Goal: Task Accomplishment & Management: Manage account settings

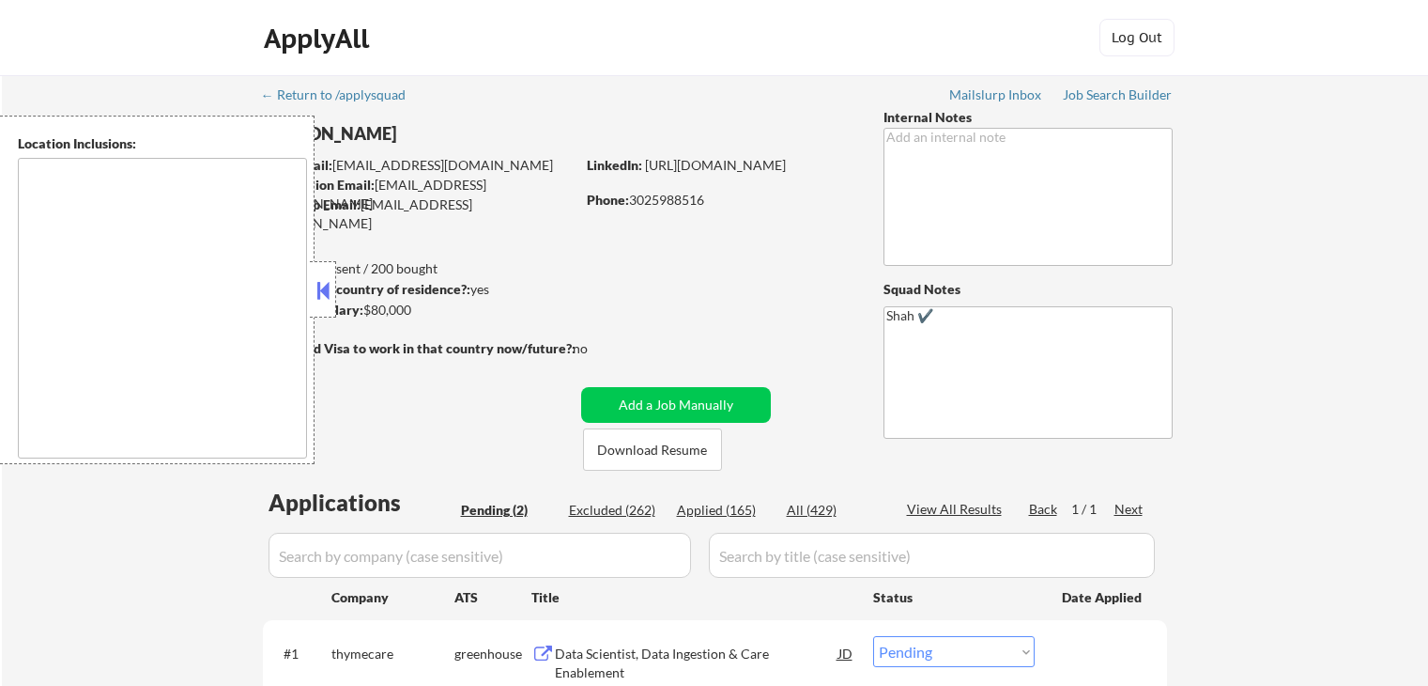
select select ""pending""
type textarea "[GEOGRAPHIC_DATA], DE [GEOGRAPHIC_DATA], [GEOGRAPHIC_DATA], DE [GEOGRAPHIC_DATA…"
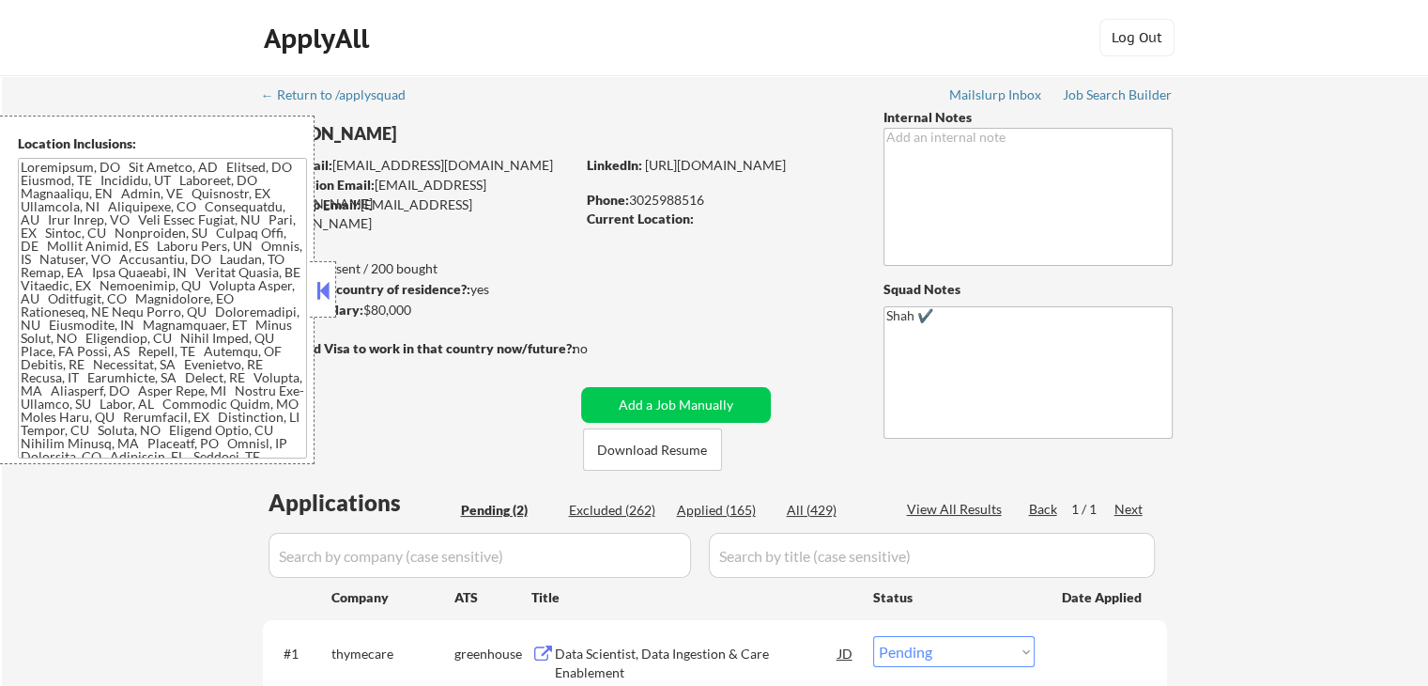
drag, startPoint x: 319, startPoint y: 282, endPoint x: 325, endPoint y: 262, distance: 20.5
click at [319, 282] on button at bounding box center [323, 290] width 21 height 28
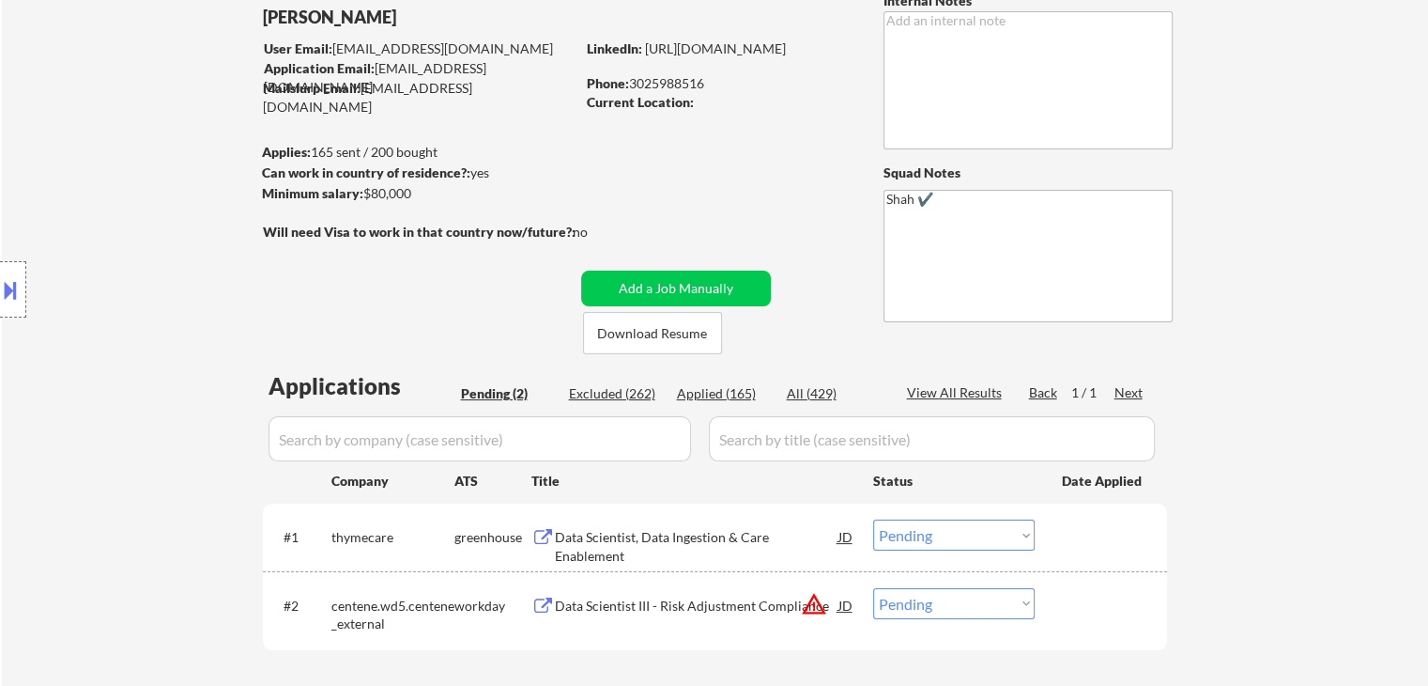
scroll to position [282, 0]
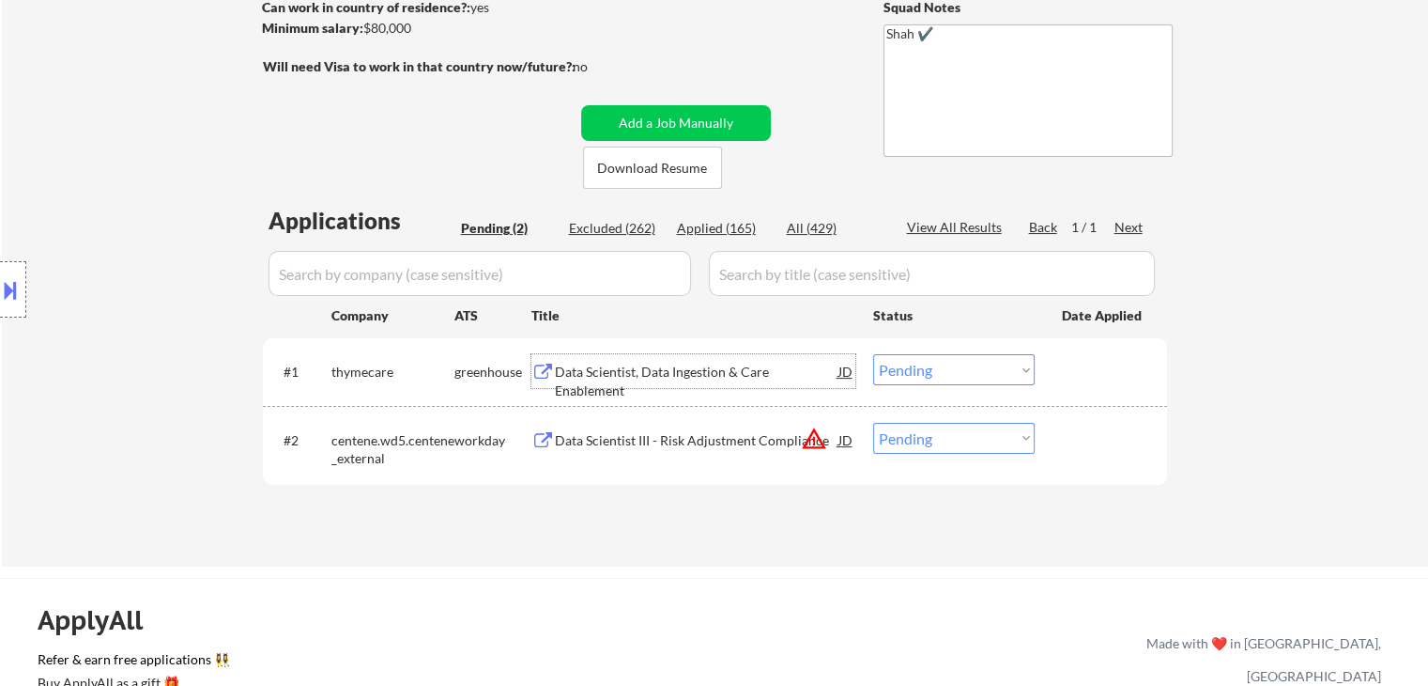
click at [675, 365] on div "Data Scientist, Data Ingestion & Care Enablement" at bounding box center [697, 381] width 284 height 37
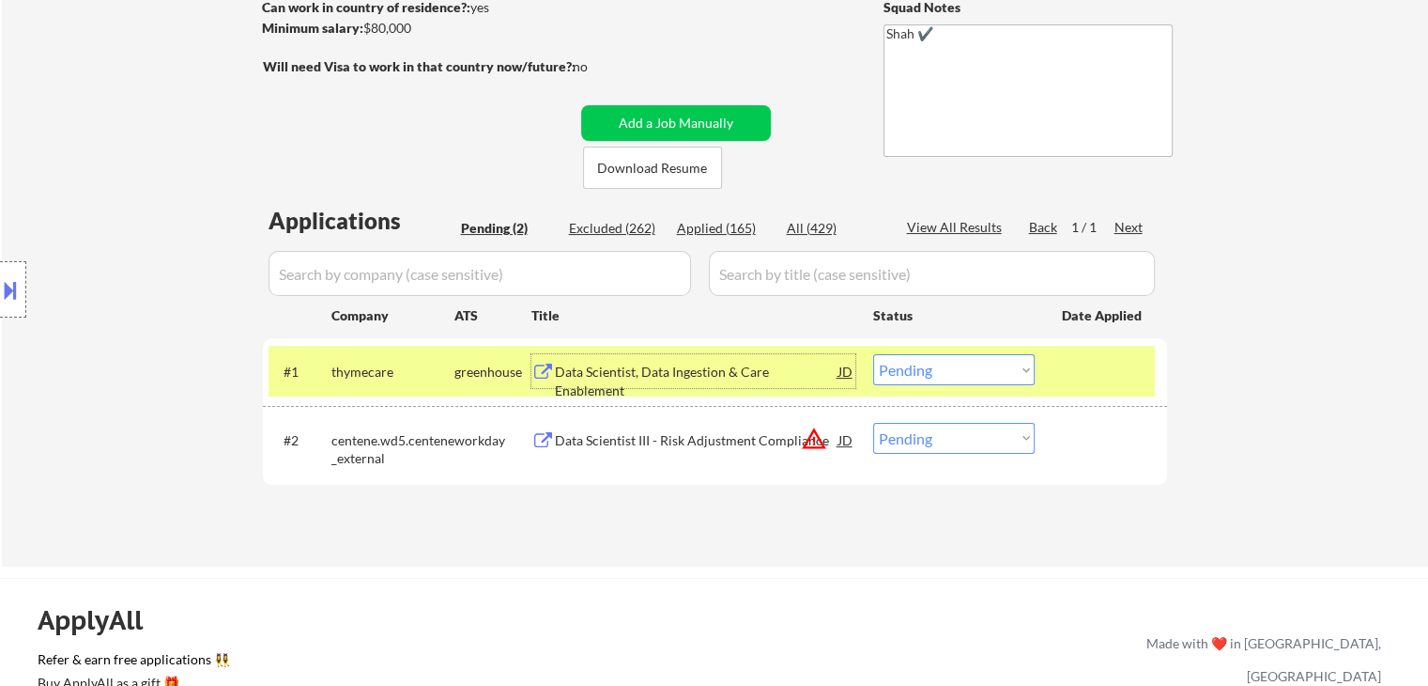
click at [646, 372] on div "Data Scientist, Data Ingestion & Care Enablement" at bounding box center [697, 381] width 284 height 37
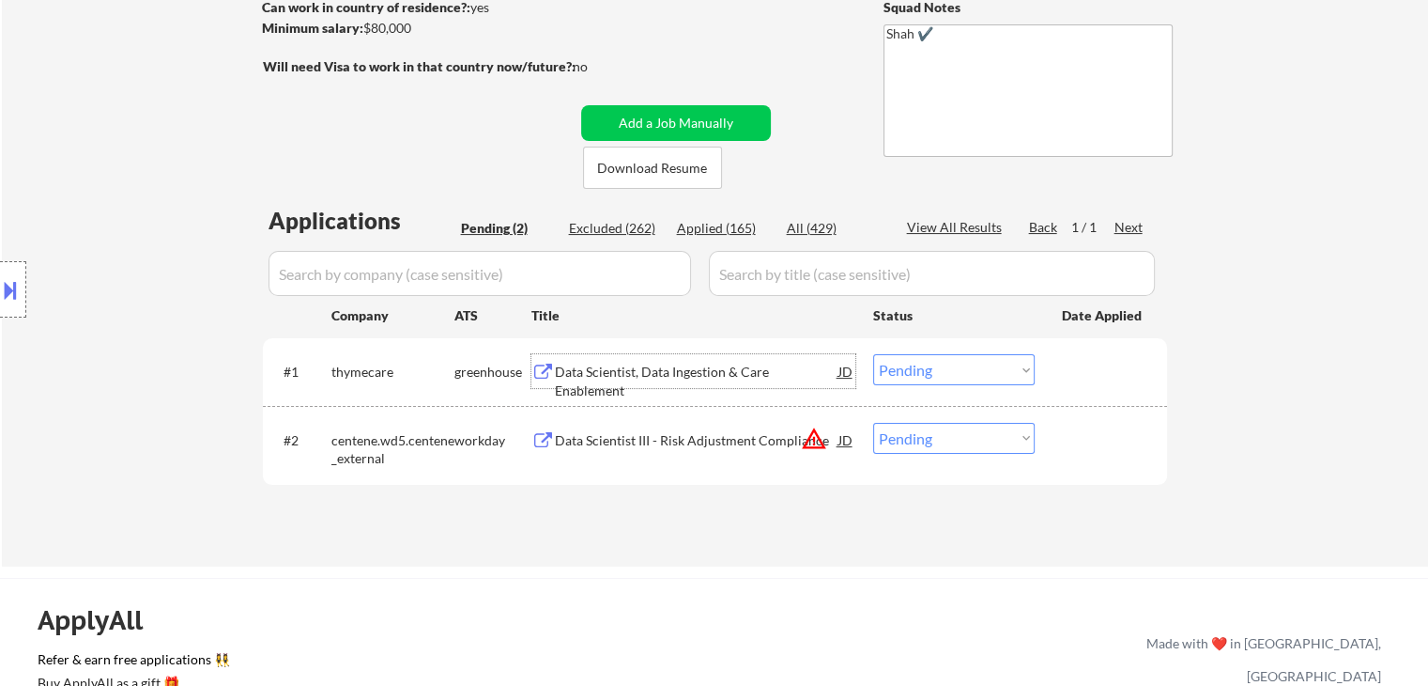
click at [643, 445] on div "Data Scientist III - Risk Adjustment Compliance" at bounding box center [697, 440] width 284 height 19
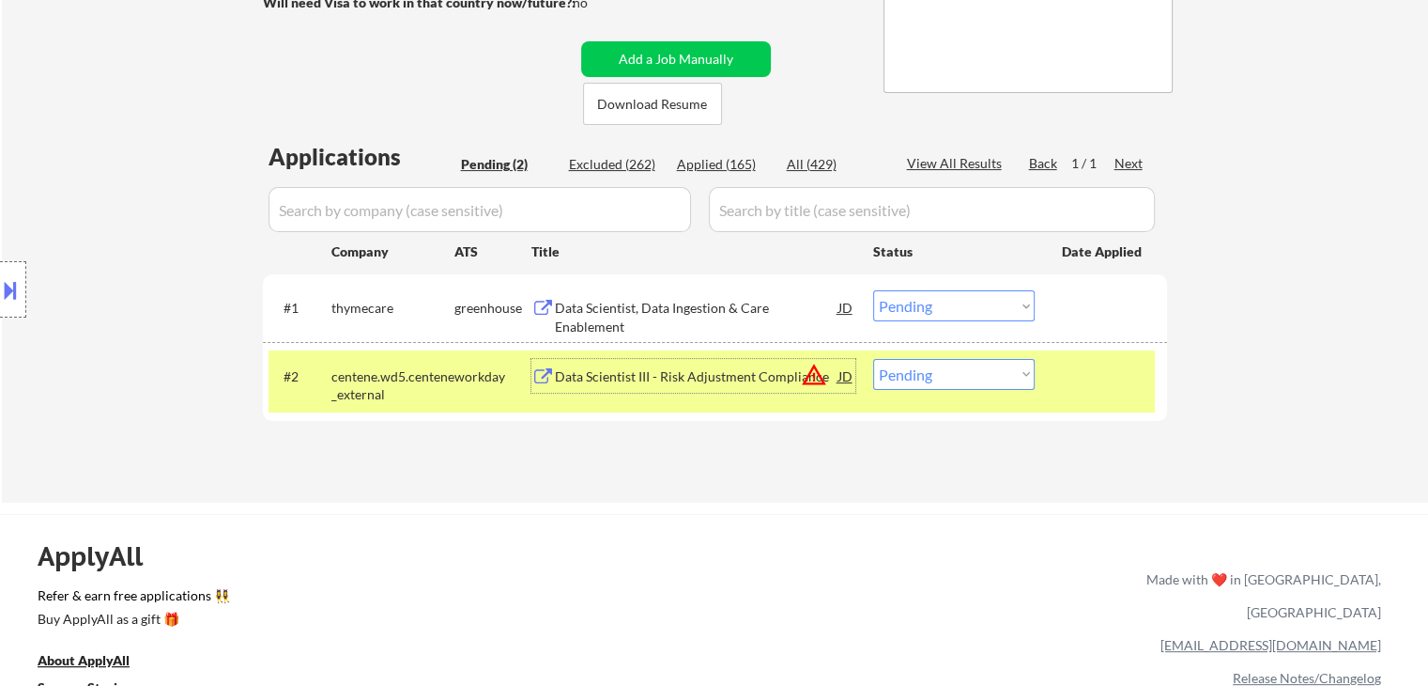
scroll to position [376, 0]
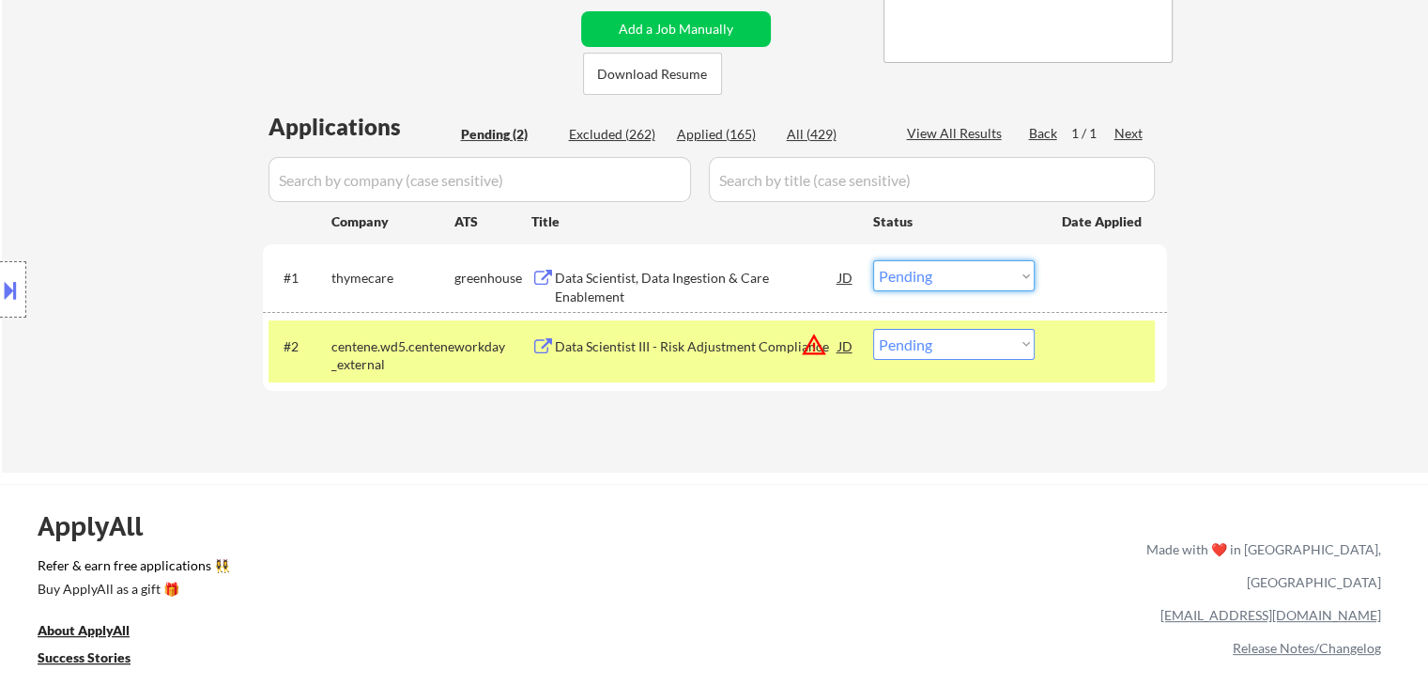
click at [906, 286] on select "Choose an option... Pending Applied Excluded (Questions) Excluded (Expired) Exc…" at bounding box center [954, 275] width 162 height 31
click at [873, 260] on select "Choose an option... Pending Applied Excluded (Questions) Excluded (Expired) Exc…" at bounding box center [954, 275] width 162 height 31
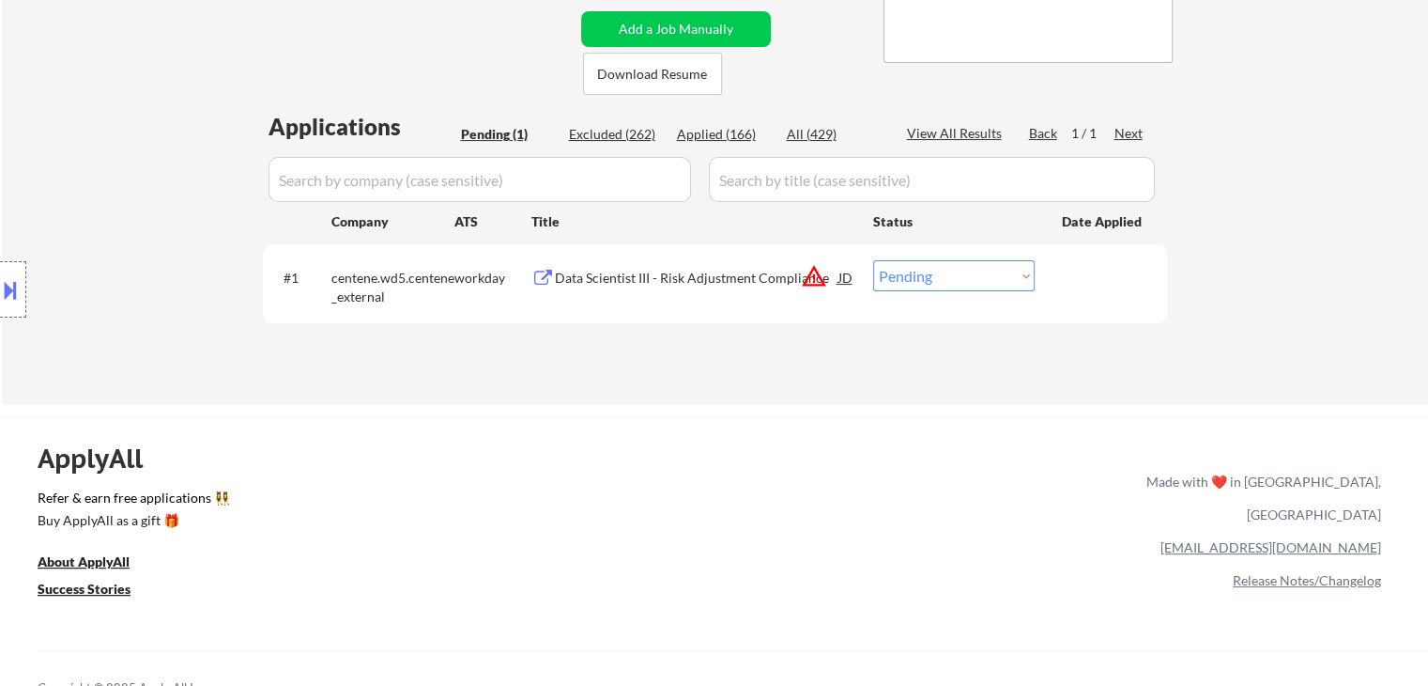
click at [900, 272] on select "Choose an option... Pending Applied Excluded (Questions) Excluded (Expired) Exc…" at bounding box center [954, 275] width 162 height 31
select select ""excluded__location_""
click at [873, 260] on select "Choose an option... Pending Applied Excluded (Questions) Excluded (Expired) Exc…" at bounding box center [954, 275] width 162 height 31
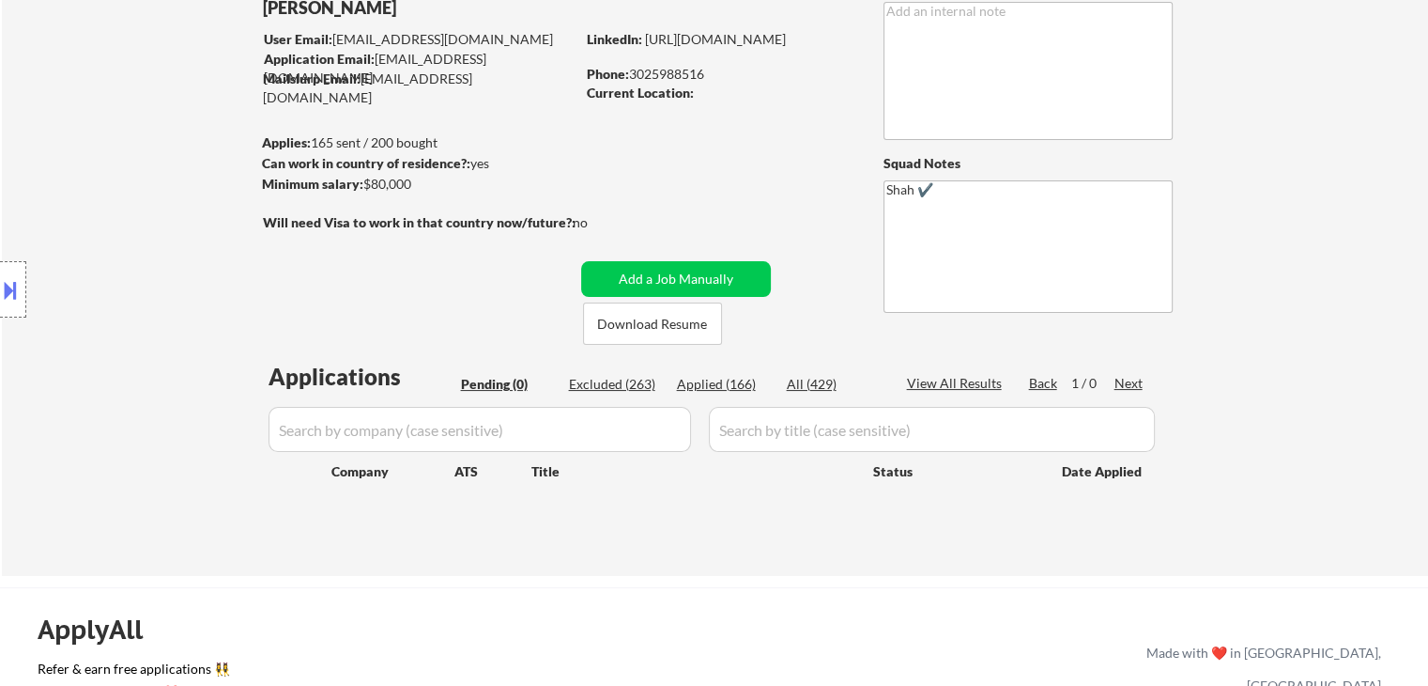
scroll to position [94, 0]
